Goal: Find specific page/section: Find specific page/section

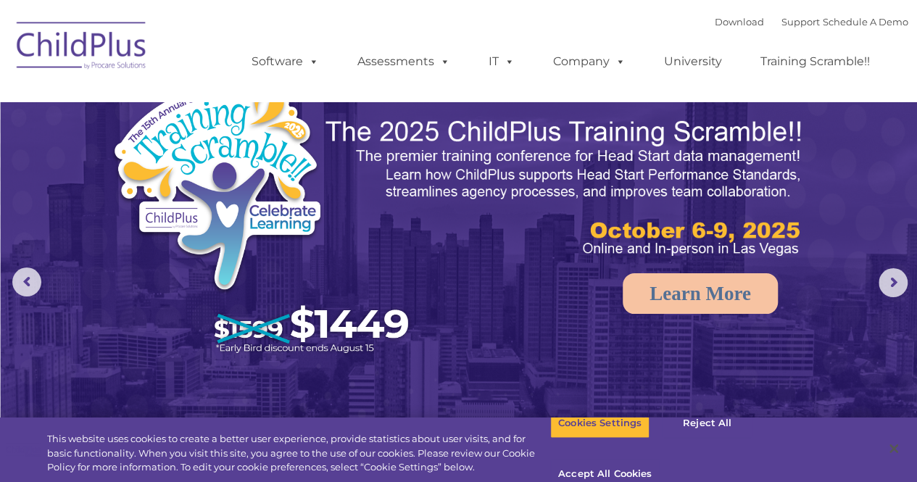
select select "MEDIUM"
type input ""
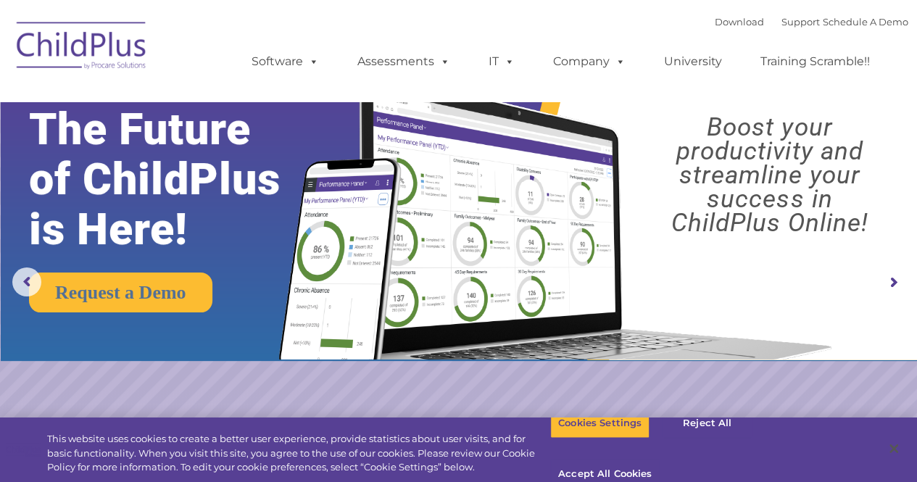
click at [116, 55] on img at bounding box center [81, 48] width 145 height 72
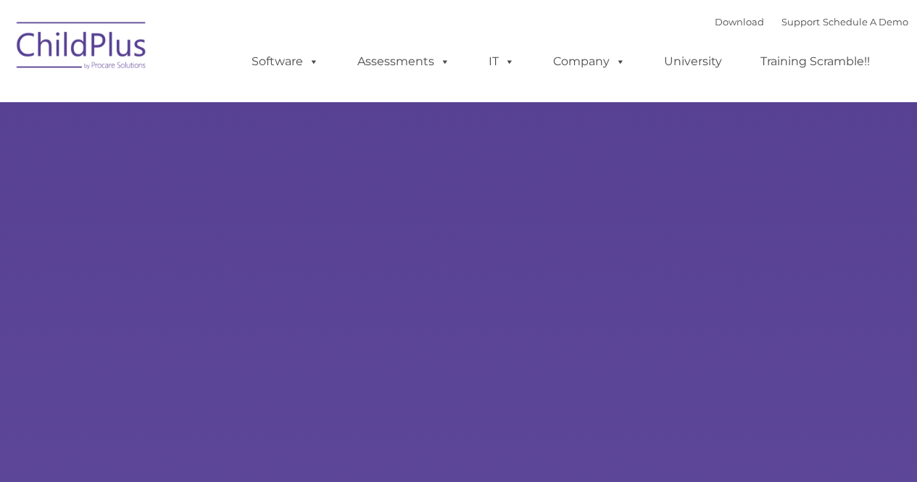
type input ""
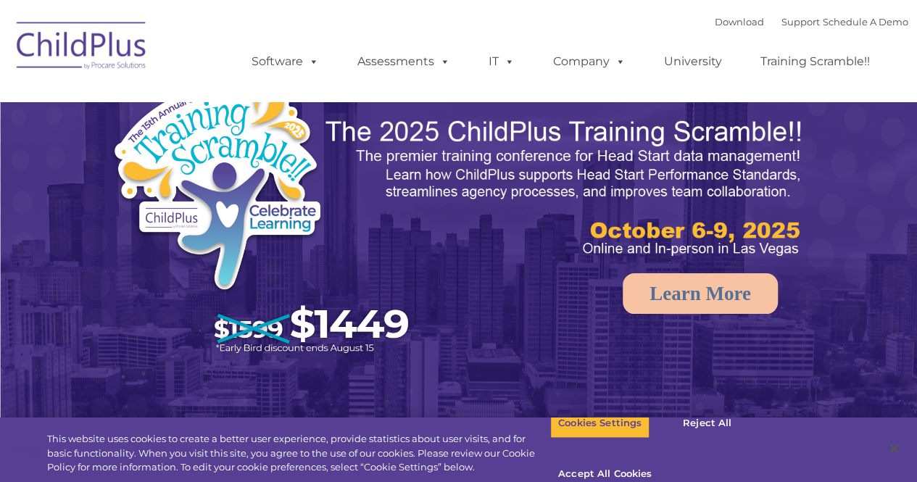
select select "MEDIUM"
